Goal: Task Accomplishment & Management: Use online tool/utility

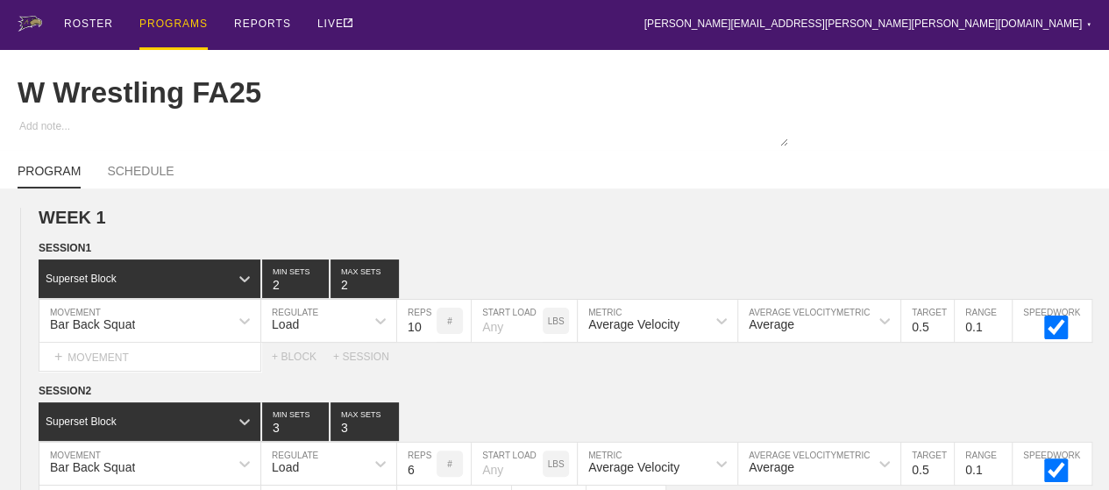
click at [183, 25] on div "PROGRAMS" at bounding box center [173, 25] width 68 height 50
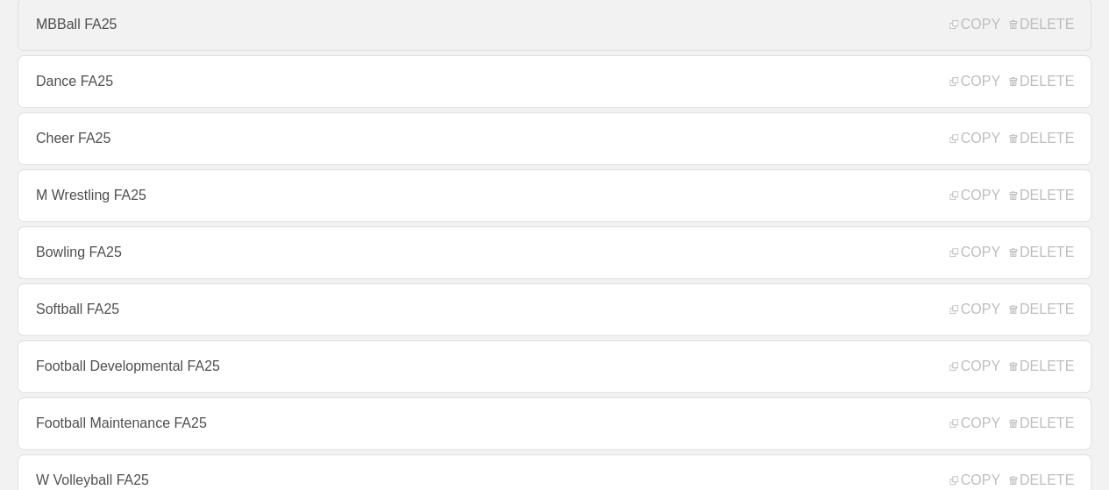
scroll to position [351, 0]
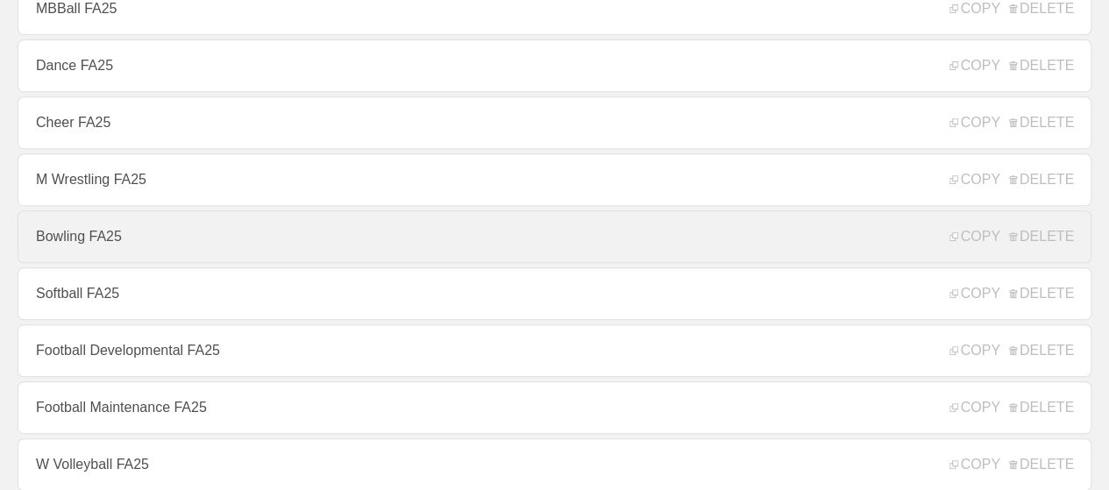
click at [62, 254] on link "Bowling FA25" at bounding box center [554, 236] width 1073 height 53
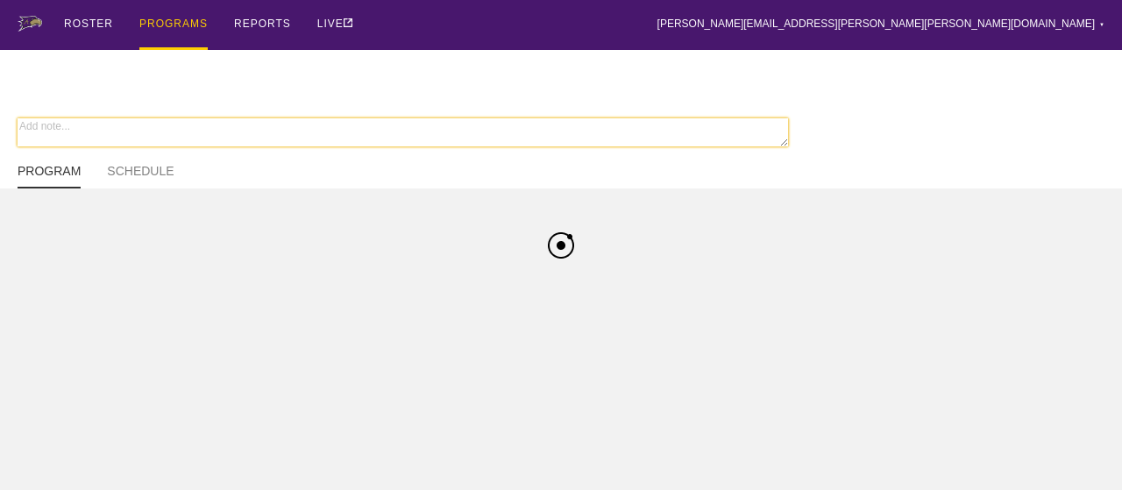
type textarea "x"
type input "Bowling FA25"
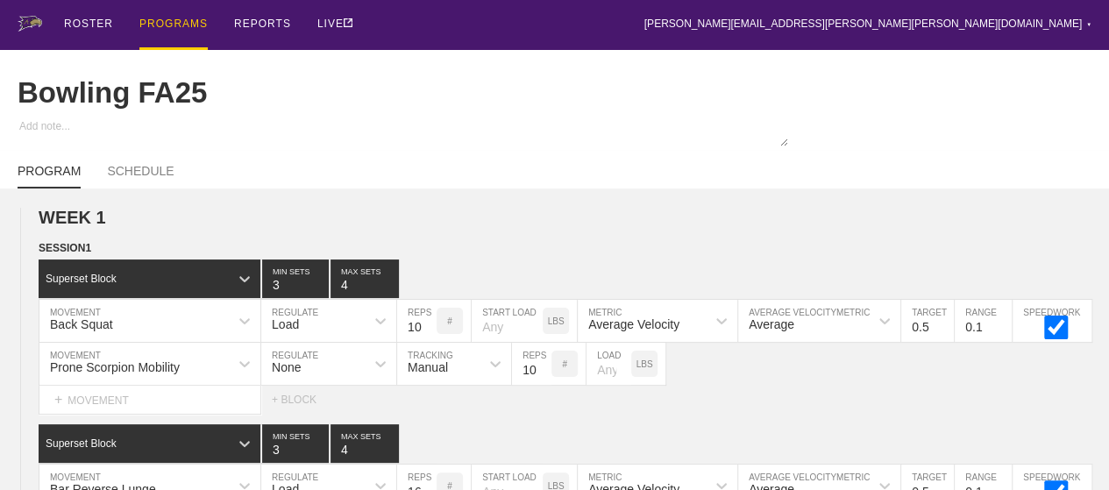
click at [164, 25] on div "PROGRAMS" at bounding box center [173, 25] width 68 height 50
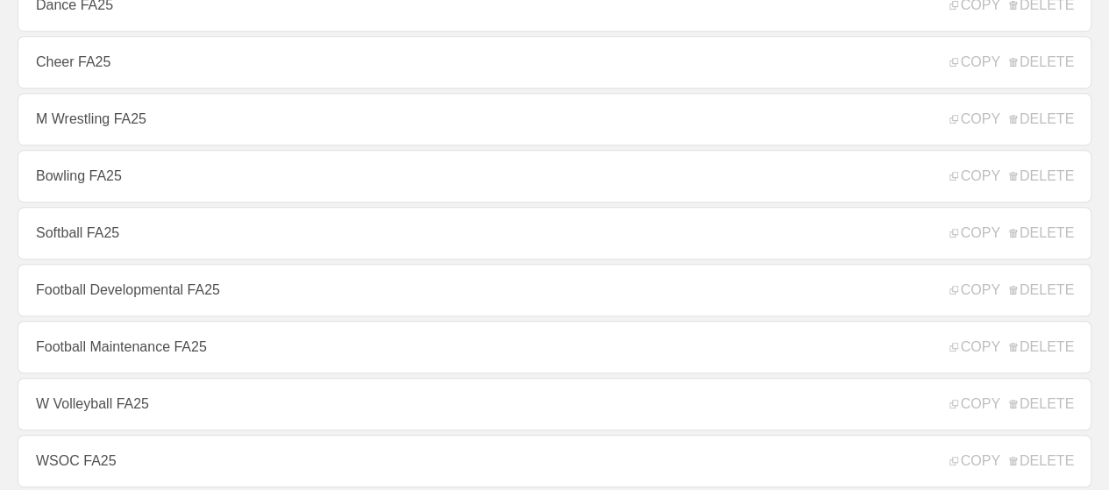
scroll to position [438, 0]
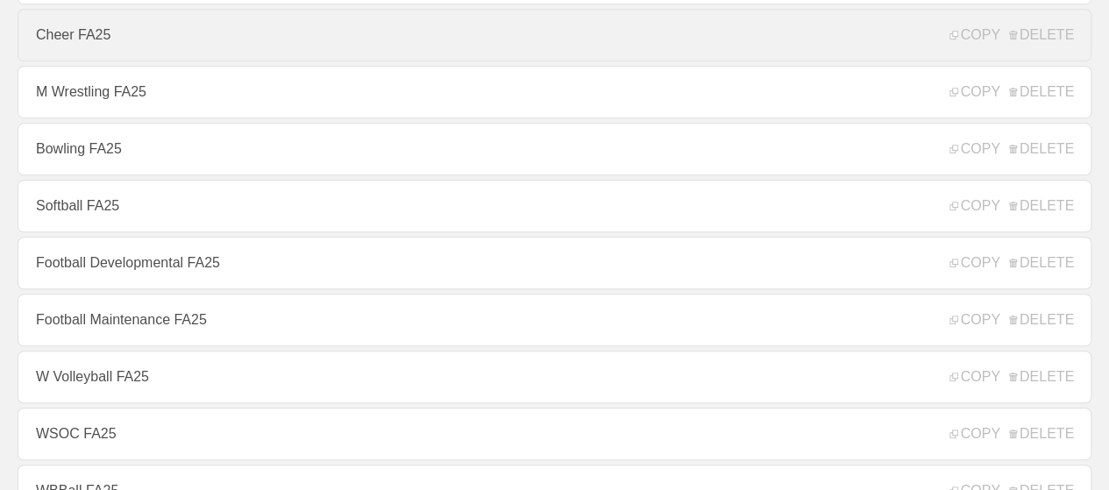
click at [91, 39] on link "Cheer FA25" at bounding box center [554, 35] width 1073 height 53
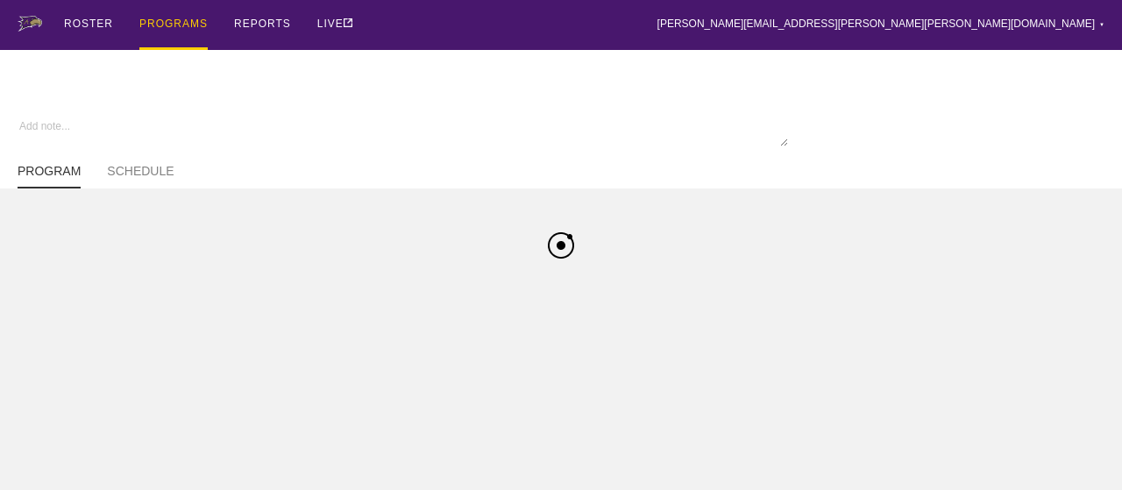
type textarea "x"
type input "Cheer FA25"
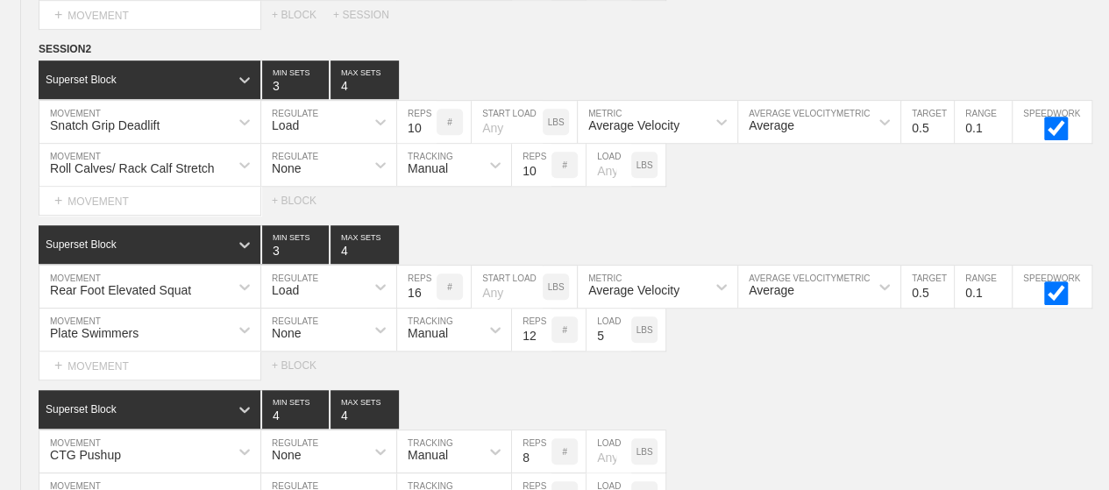
scroll to position [4084, 0]
